Goal: Navigation & Orientation: Find specific page/section

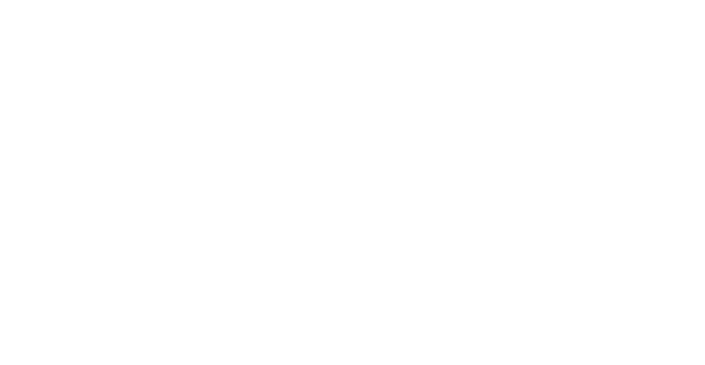
scroll to position [28, 0]
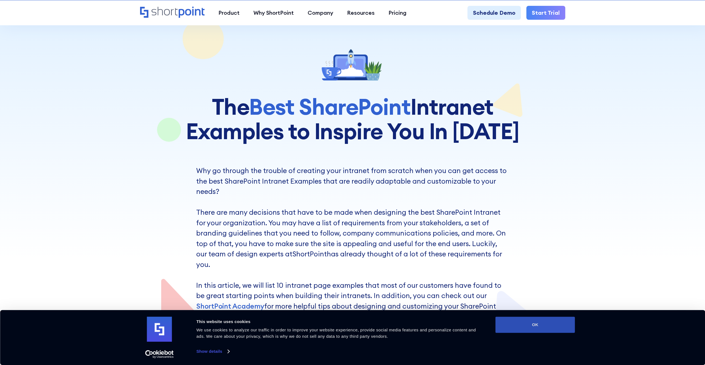
click at [537, 322] on button "OK" at bounding box center [536, 325] width 80 height 16
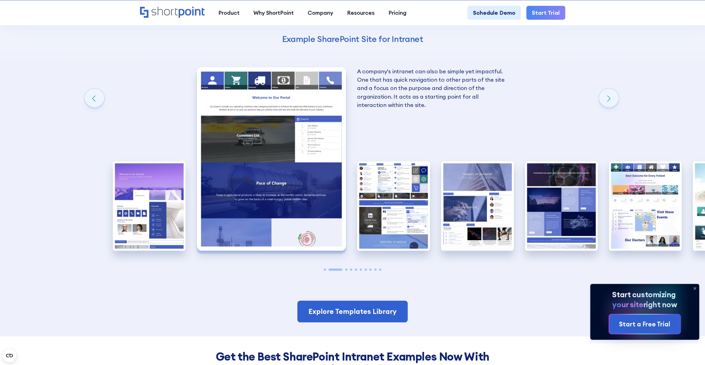
scroll to position [973, 0]
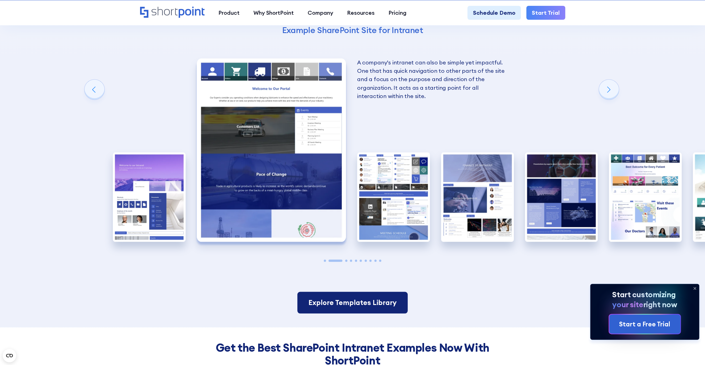
click at [350, 292] on link "Explore Templates Library" at bounding box center [352, 303] width 110 height 22
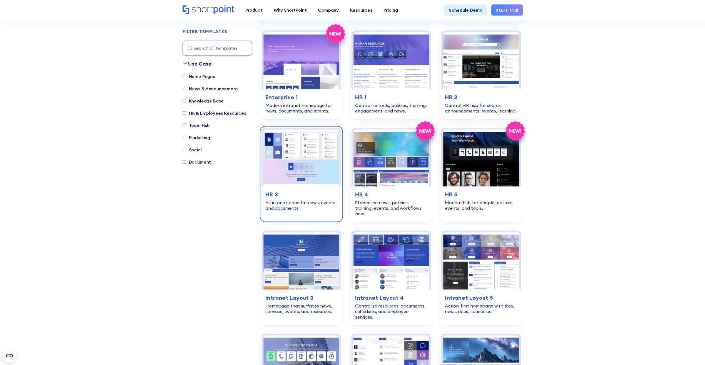
scroll to position [834, 0]
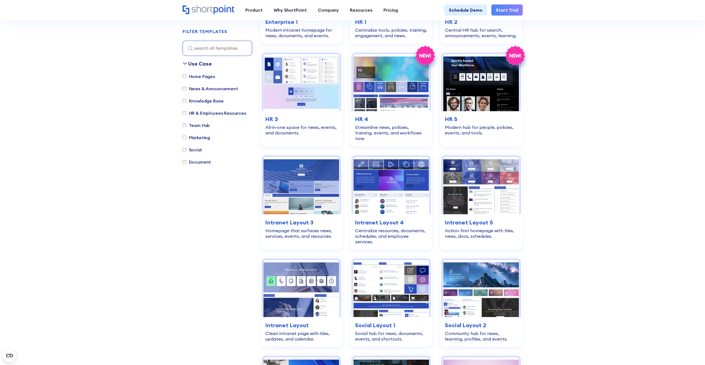
click at [195, 138] on label "Marketing" at bounding box center [197, 137] width 28 height 7
click at [186, 138] on input "Marketing" at bounding box center [185, 138] width 4 height 4
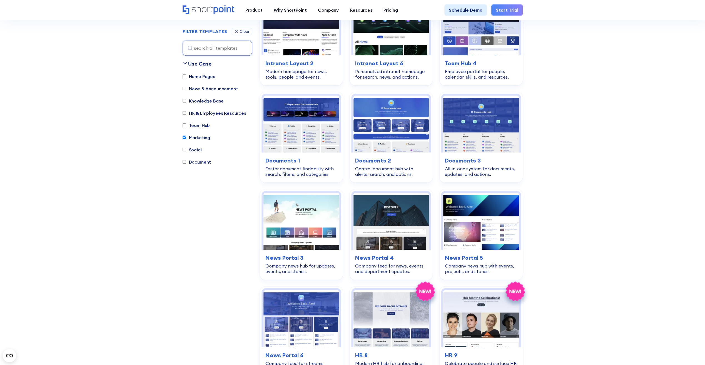
scroll to position [164, 0]
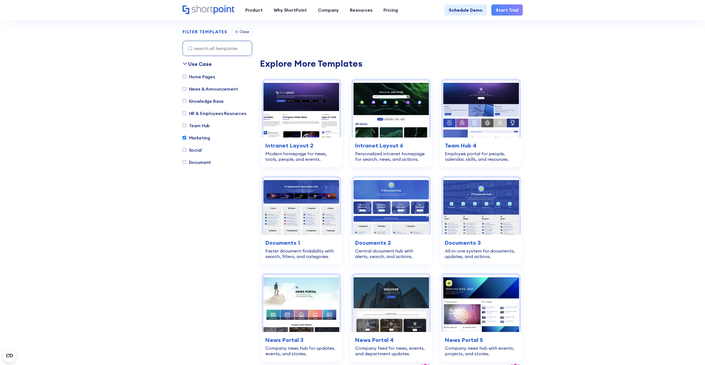
click at [185, 139] on input "Marketing" at bounding box center [185, 138] width 4 height 4
checkbox input "false"
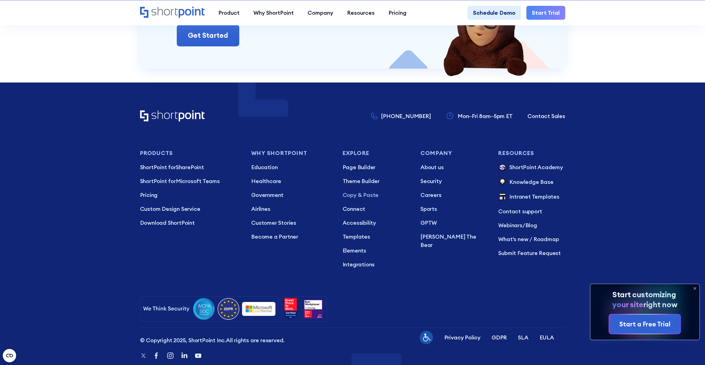
scroll to position [2049, 0]
